Goal: Task Accomplishment & Management: Complete application form

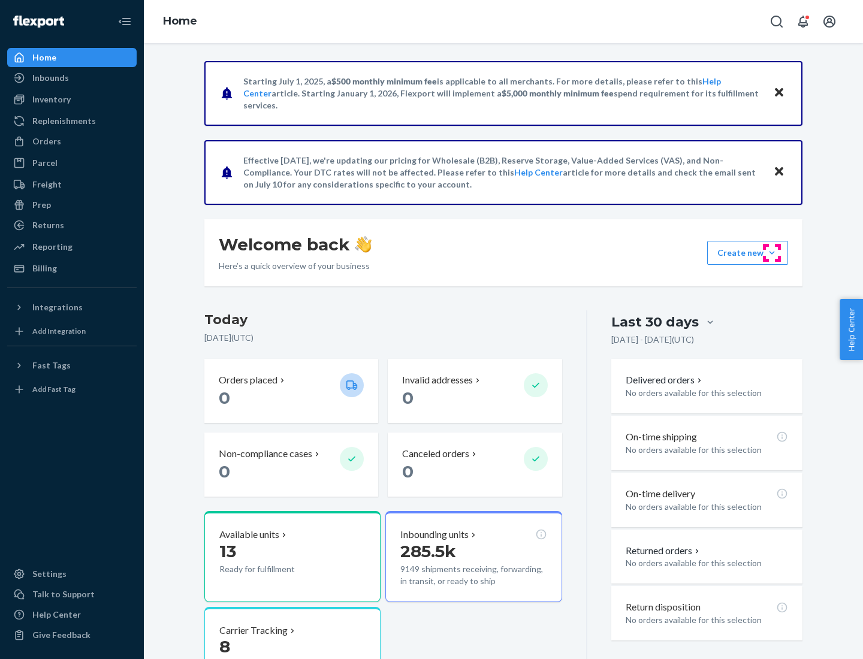
click at [772, 253] on button "Create new Create new inbound Create new order Create new product" at bounding box center [747, 253] width 81 height 24
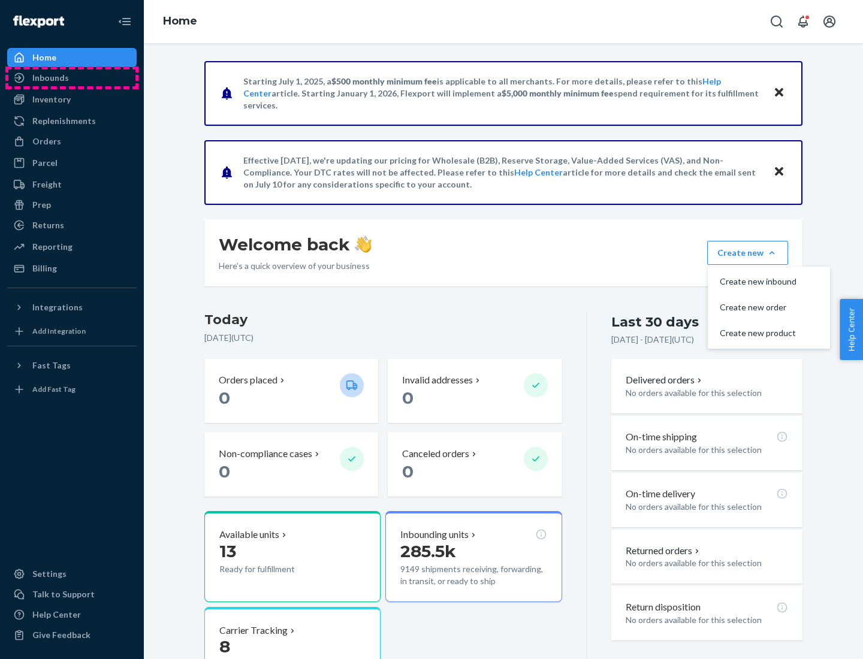
click at [72, 78] on div "Inbounds" at bounding box center [71, 78] width 127 height 17
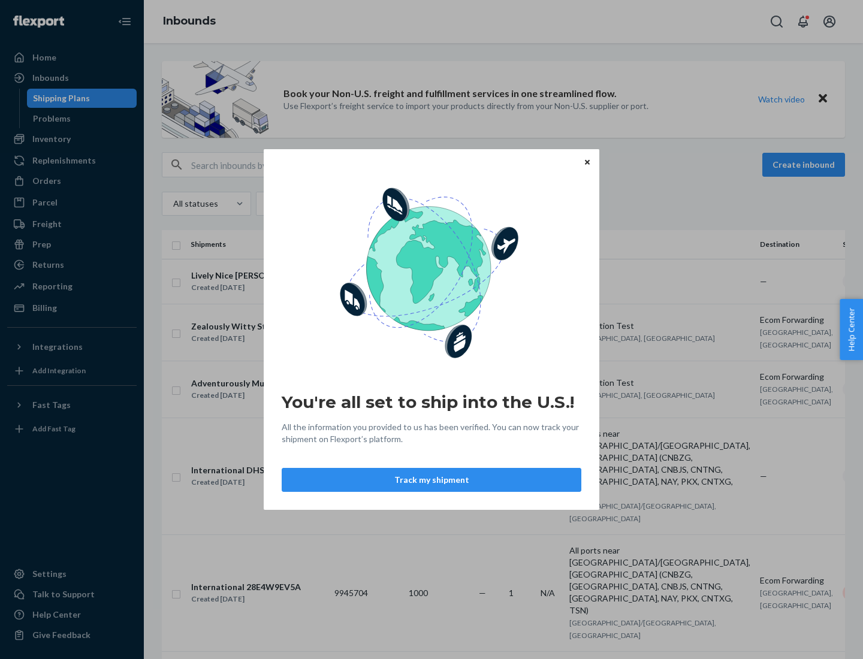
click at [72, 139] on div "You're all set to ship into the U.S.! All the information you provided to us ha…" at bounding box center [431, 329] width 863 height 659
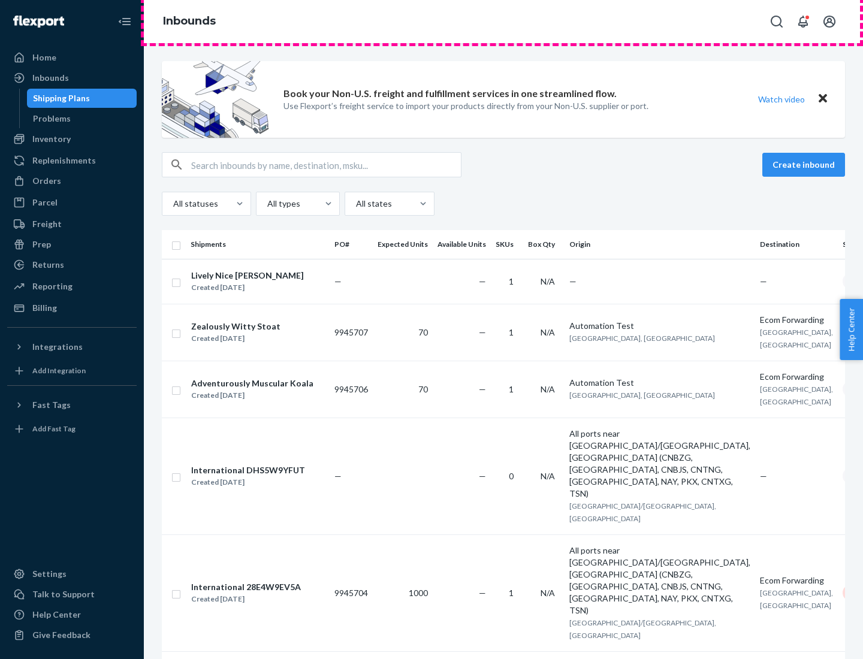
click at [503, 22] on div "Inbounds" at bounding box center [503, 21] width 719 height 43
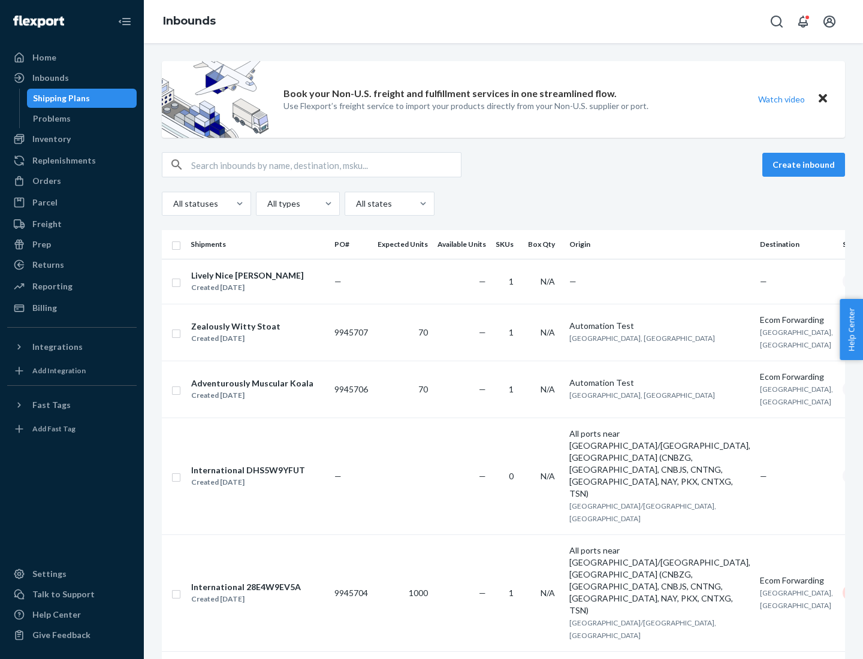
click at [503, 204] on div "All statuses All types All states" at bounding box center [503, 204] width 683 height 24
click at [59, 98] on div "Shipping Plans" at bounding box center [61, 98] width 57 height 12
click at [805, 165] on button "Create inbound" at bounding box center [803, 165] width 83 height 24
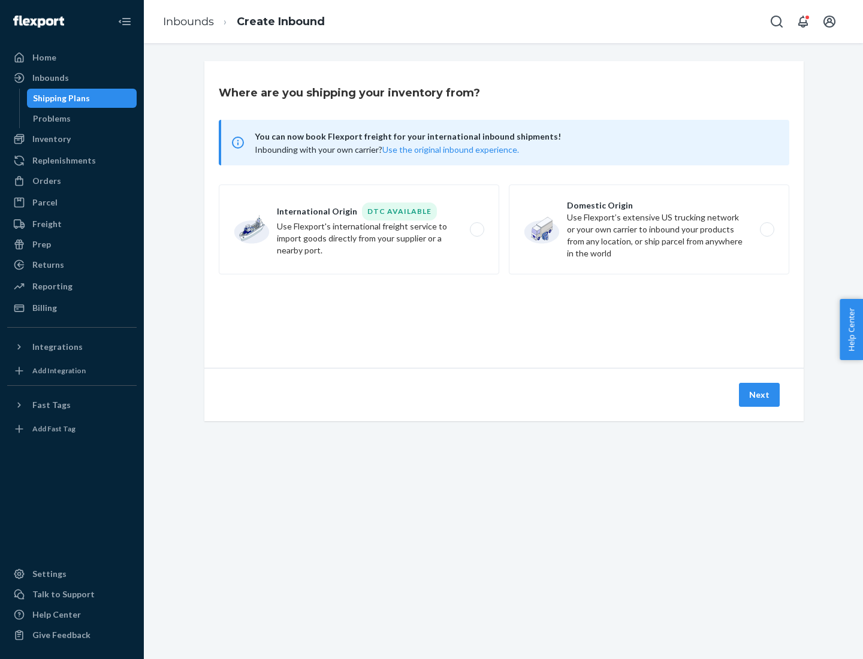
click at [359, 229] on label "International Origin DTC Available Use Flexport's international freight service…" at bounding box center [359, 230] width 280 height 90
click at [476, 229] on input "International Origin DTC Available Use Flexport's international freight service…" at bounding box center [480, 230] width 8 height 8
radio input "true"
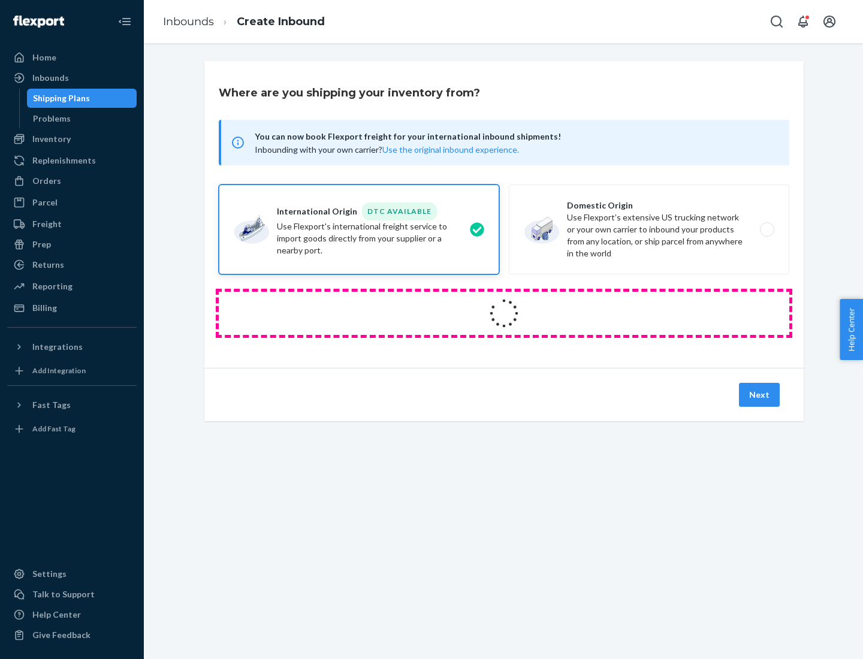
click at [504, 313] on icon at bounding box center [504, 314] width 34 height 34
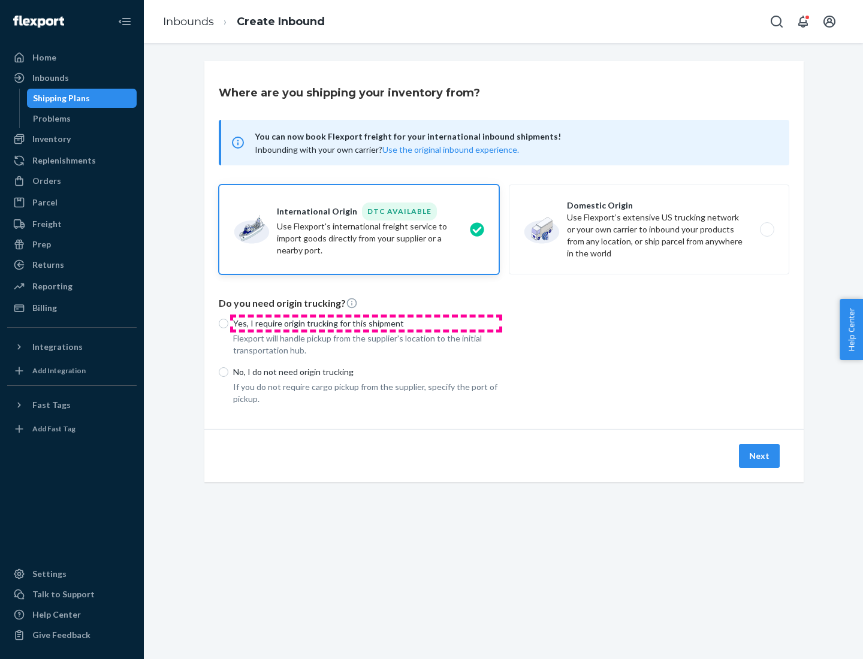
click at [366, 323] on p "Yes, I require origin trucking for this shipment" at bounding box center [366, 324] width 266 height 12
click at [228, 323] on input "Yes, I require origin trucking for this shipment" at bounding box center [224, 324] width 10 height 10
radio input "true"
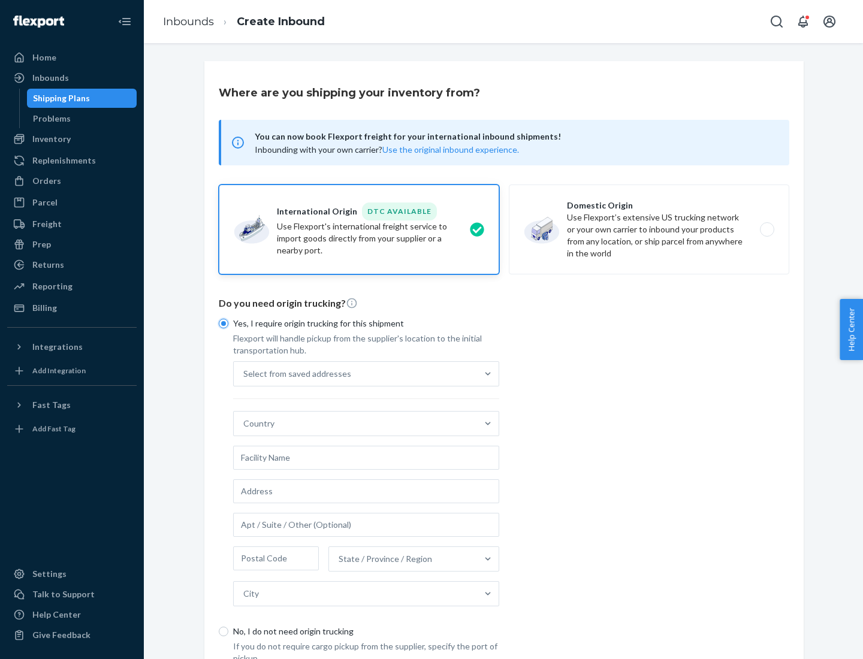
scroll to position [23, 0]
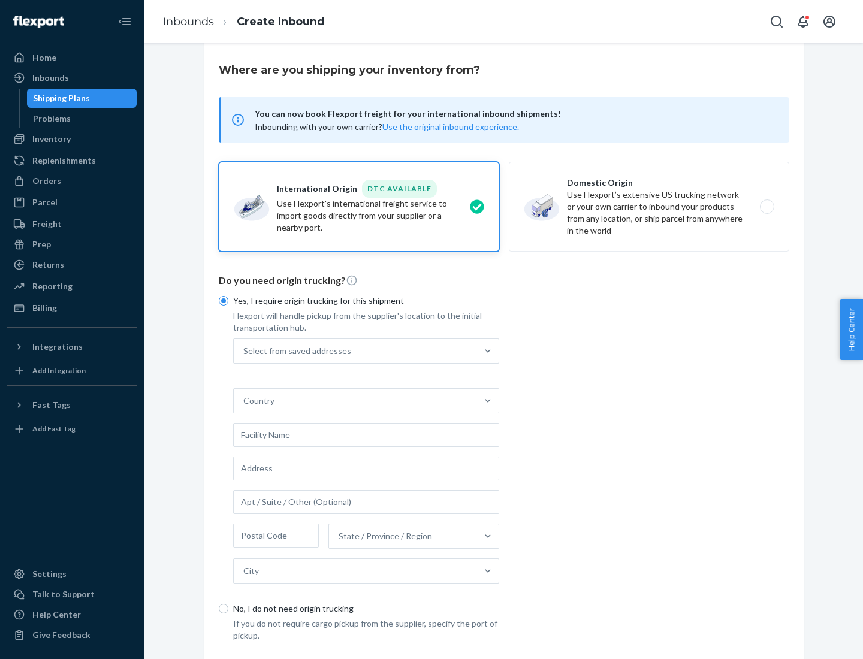
click at [355, 351] on div "Select from saved addresses" at bounding box center [355, 351] width 243 height 24
click at [244, 351] on input "Select from saved addresses" at bounding box center [243, 351] width 1 height 12
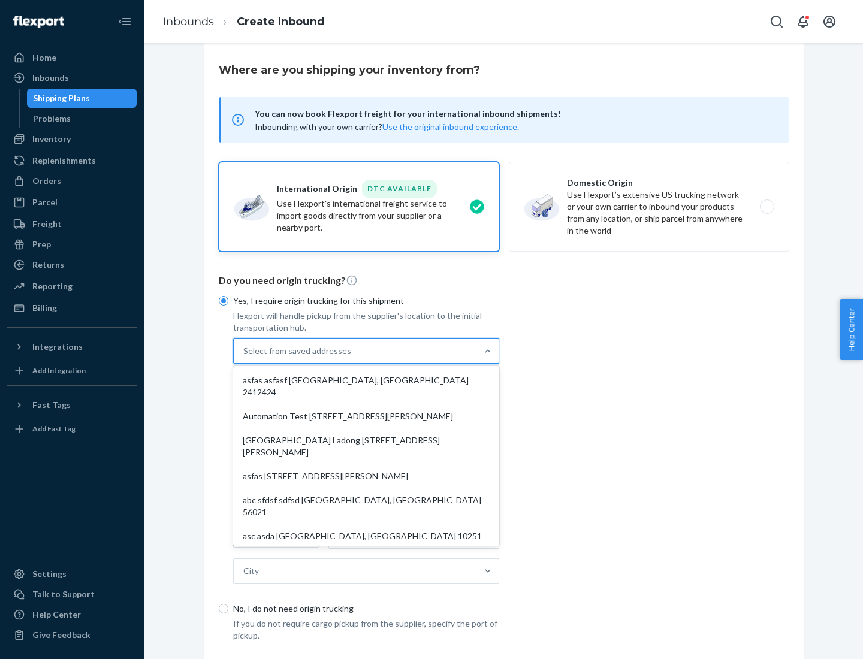
scroll to position [52, 0]
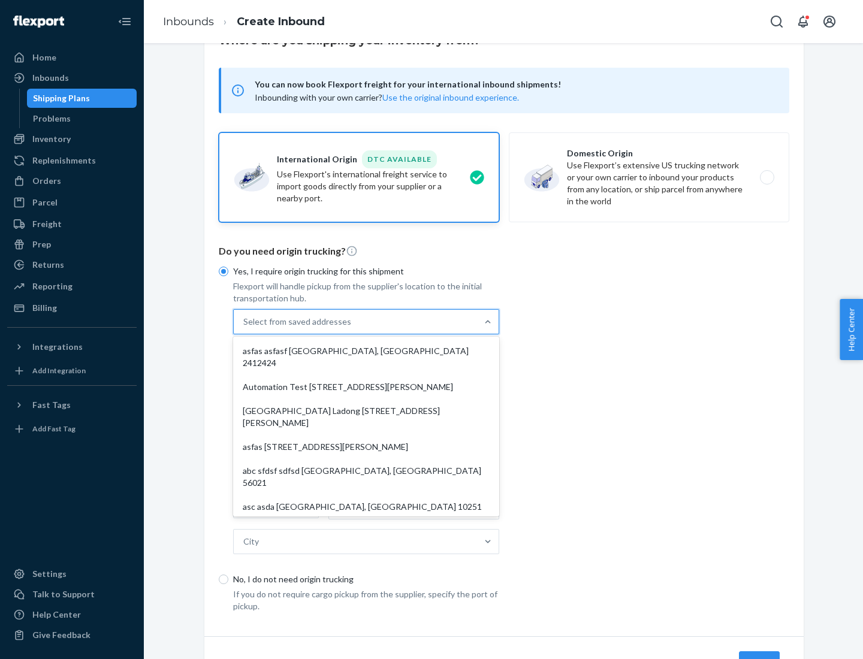
click at [366, 351] on div "asfas asfasf [GEOGRAPHIC_DATA], [GEOGRAPHIC_DATA] 2412424" at bounding box center [365, 357] width 261 height 36
click at [244, 328] on input "option asfas asfasf [GEOGRAPHIC_DATA], [GEOGRAPHIC_DATA] 2412424 focused, 1 of …" at bounding box center [243, 322] width 1 height 12
type input "asfas"
type input "asfasf"
type input "2412424"
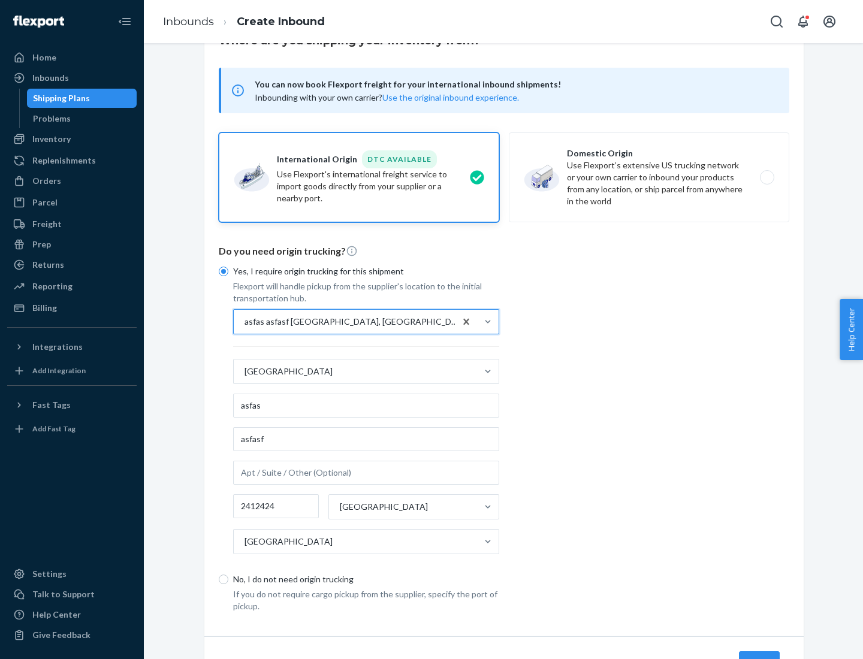
scroll to position [111, 0]
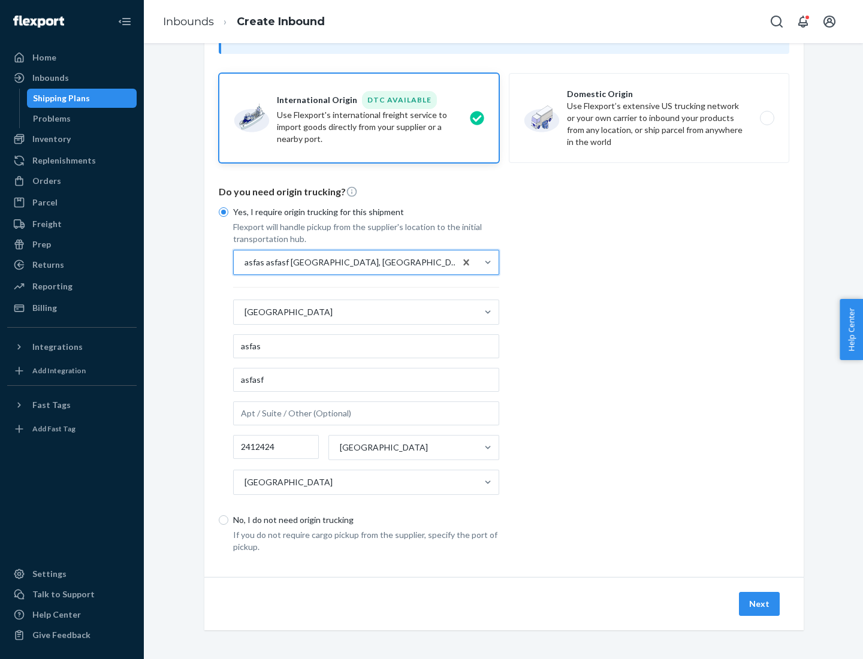
click at [760, 603] on button "Next" at bounding box center [759, 604] width 41 height 24
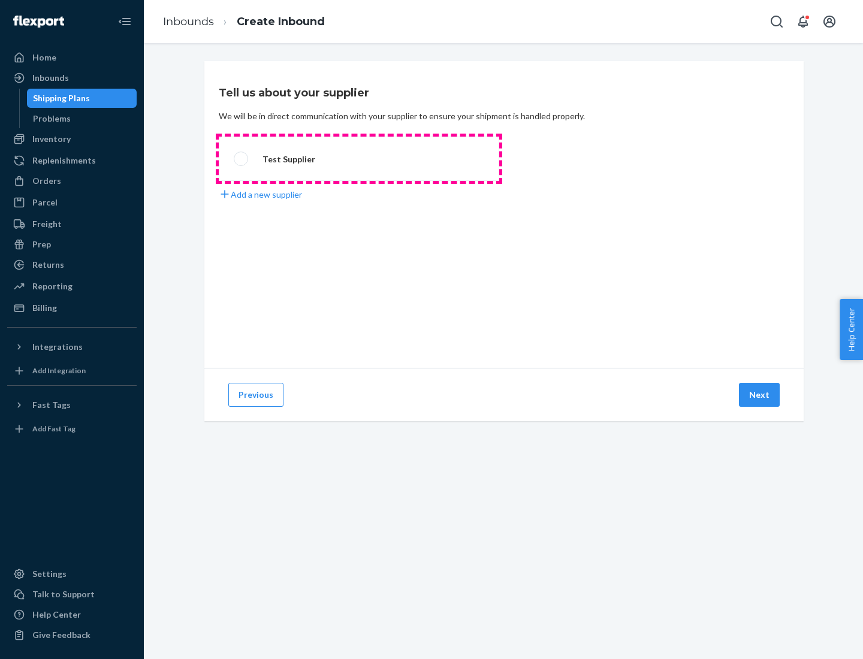
click at [359, 159] on label "Test Supplier" at bounding box center [359, 159] width 280 height 44
click at [241, 159] on input "Test Supplier" at bounding box center [238, 159] width 8 height 8
radio input "true"
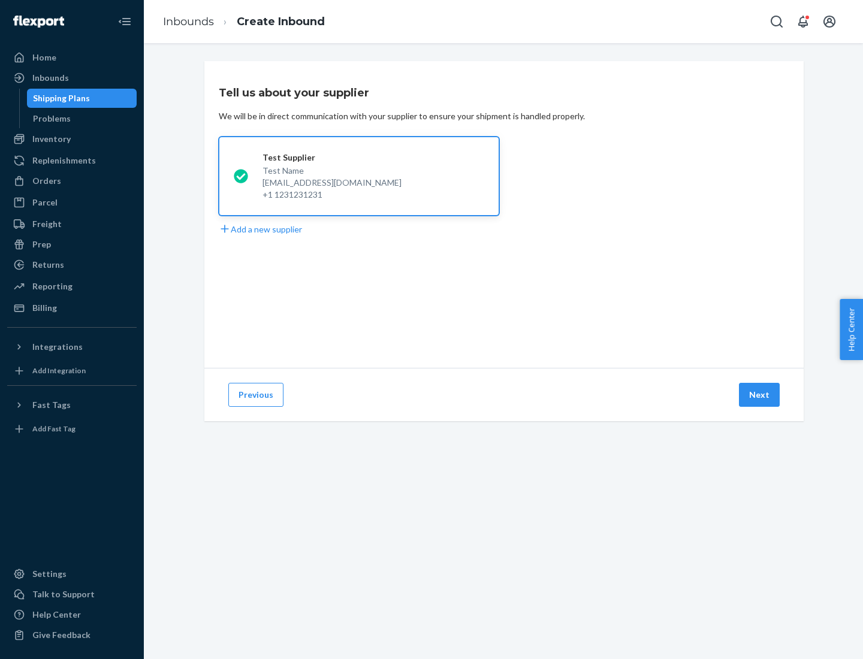
click at [760, 395] on button "Next" at bounding box center [759, 395] width 41 height 24
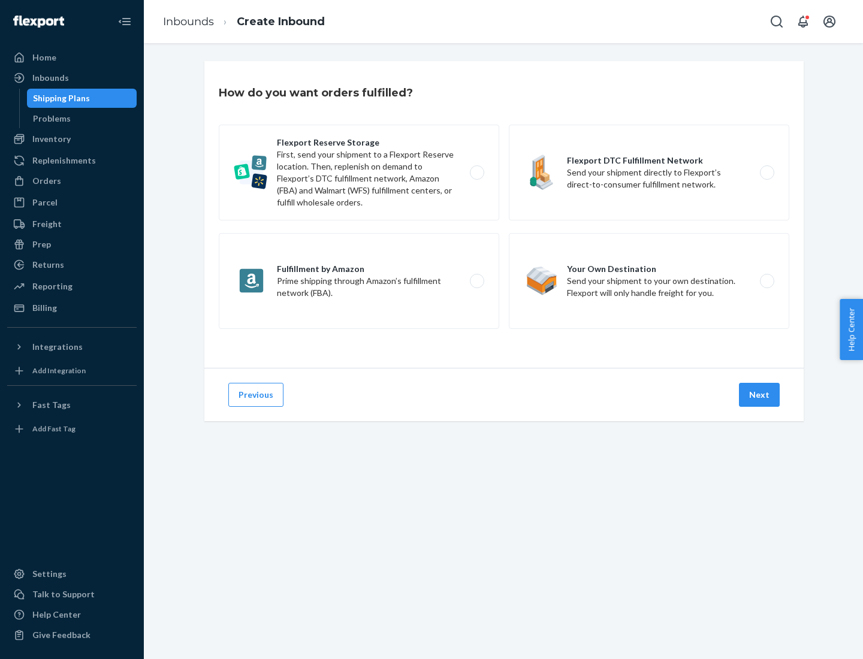
click at [359, 281] on label "Fulfillment by Amazon Prime shipping through Amazon’s fulfillment network (FBA)." at bounding box center [359, 281] width 280 height 96
click at [476, 281] on input "Fulfillment by Amazon Prime shipping through Amazon’s fulfillment network (FBA)." at bounding box center [480, 281] width 8 height 8
radio input "true"
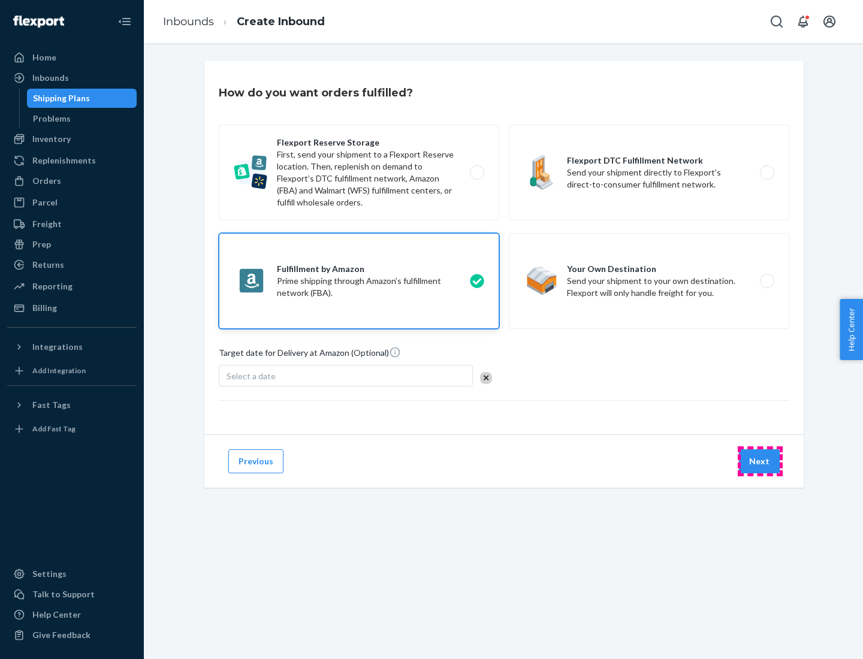
click at [760, 461] on button "Next" at bounding box center [759, 461] width 41 height 24
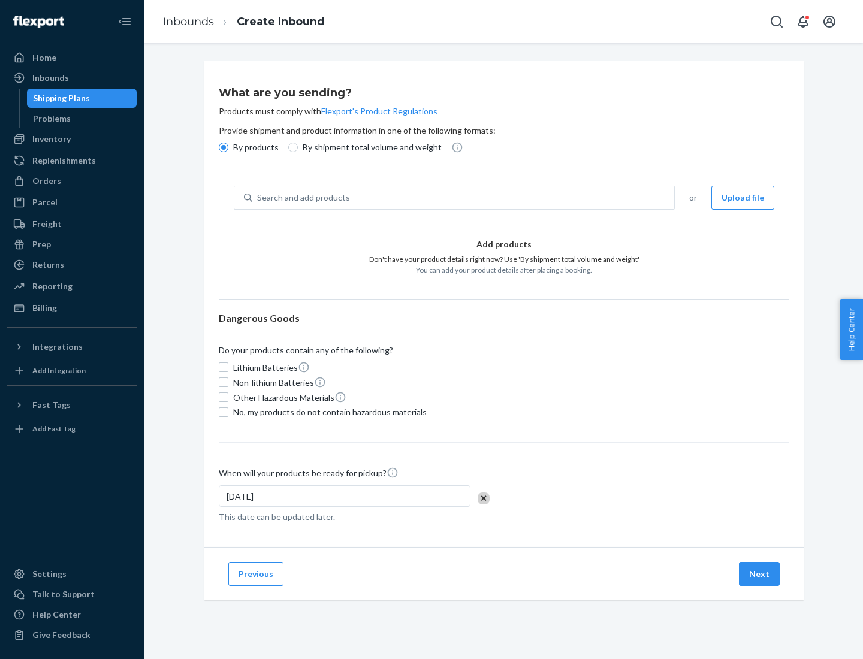
click at [368, 147] on p "By shipment total volume and weight" at bounding box center [372, 147] width 139 height 12
click at [298, 147] on input "By shipment total volume and weight" at bounding box center [293, 148] width 10 height 10
radio input "true"
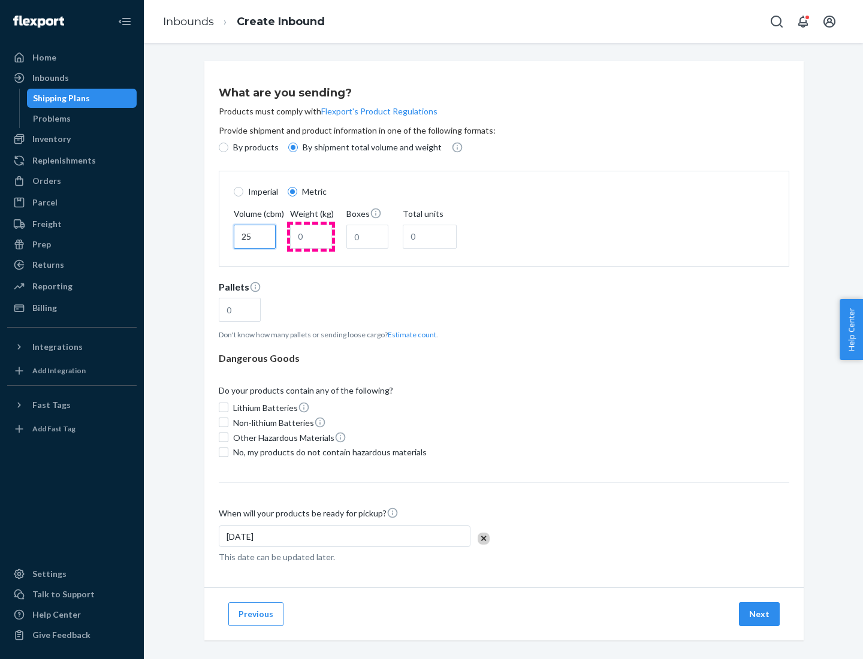
type input "25"
type input "100"
type input "50"
type input "500"
click at [409, 334] on button "Estimate count" at bounding box center [412, 335] width 49 height 10
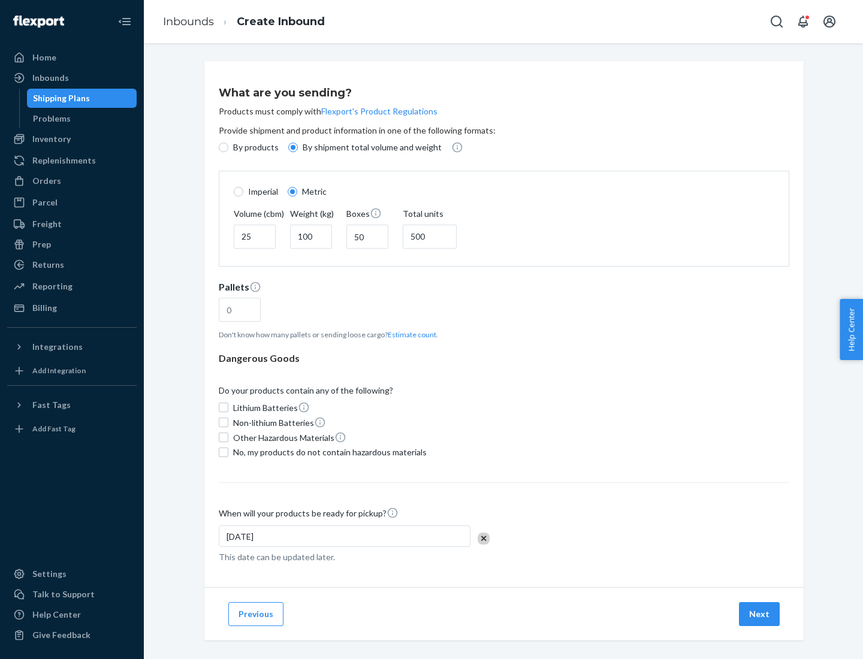
type input "16"
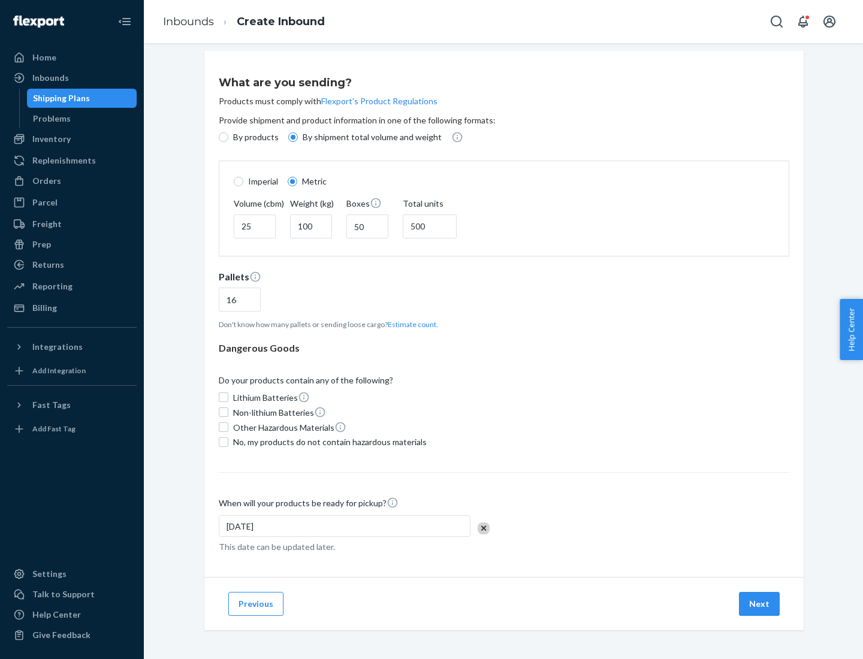
click at [328, 442] on span "No, my products do not contain hazardous materials" at bounding box center [330, 442] width 194 height 12
click at [228, 442] on input "No, my products do not contain hazardous materials" at bounding box center [224, 442] width 10 height 10
checkbox input "true"
click at [760, 603] on button "Next" at bounding box center [759, 604] width 41 height 24
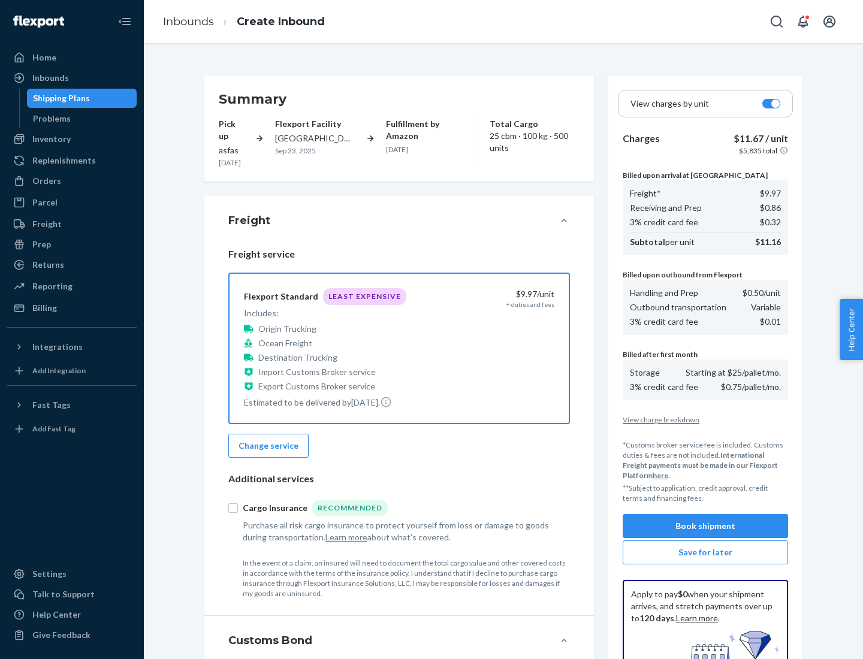
scroll to position [175, 0]
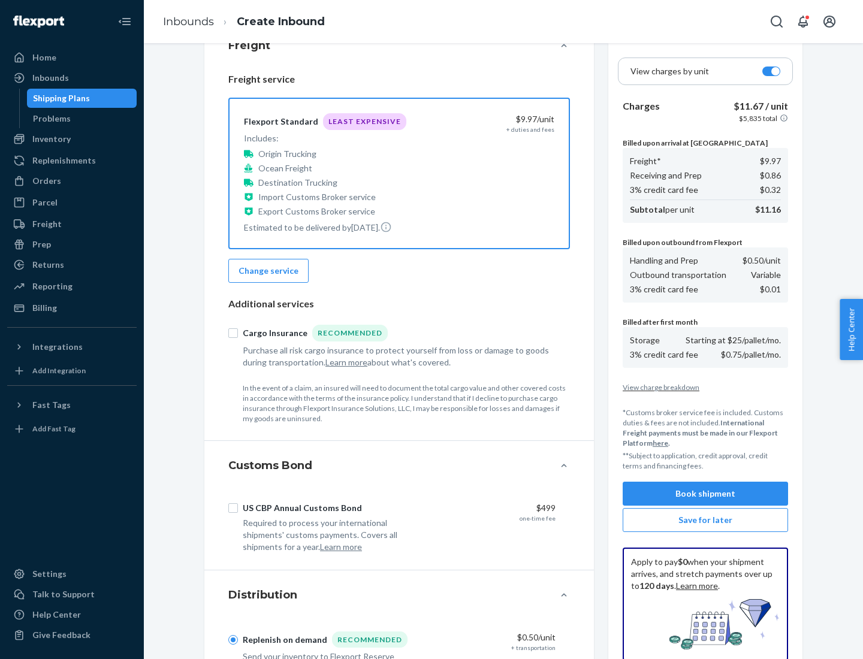
click at [705, 494] on button "Book shipment" at bounding box center [705, 494] width 165 height 24
